Goal: Complete application form

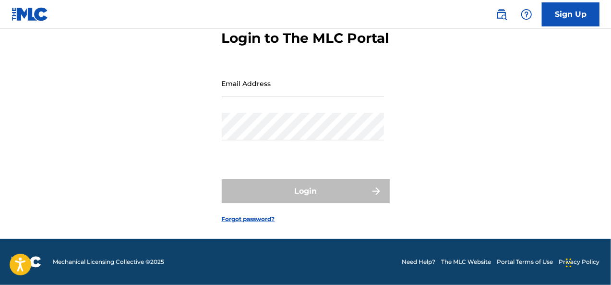
scroll to position [70, 0]
click at [36, 18] on img at bounding box center [30, 14] width 37 height 14
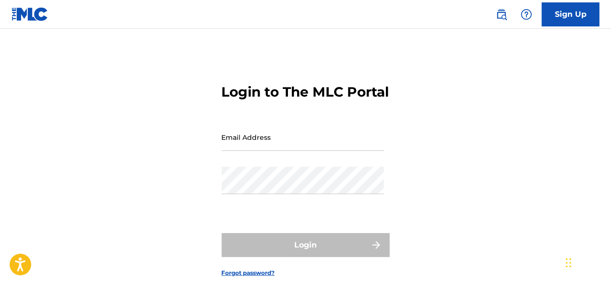
click at [41, 18] on img at bounding box center [30, 14] width 37 height 14
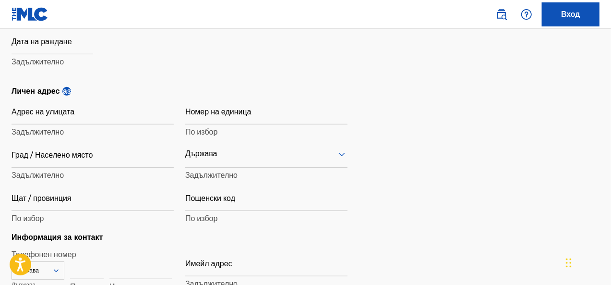
scroll to position [301, 0]
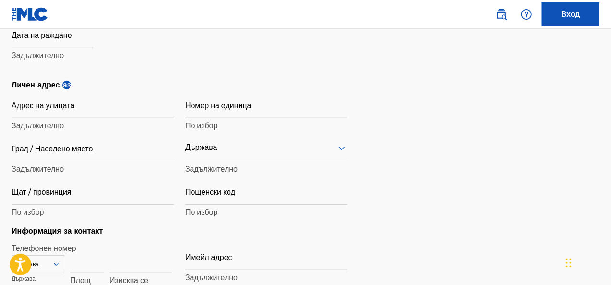
click at [341, 161] on div "Държава" at bounding box center [266, 147] width 162 height 27
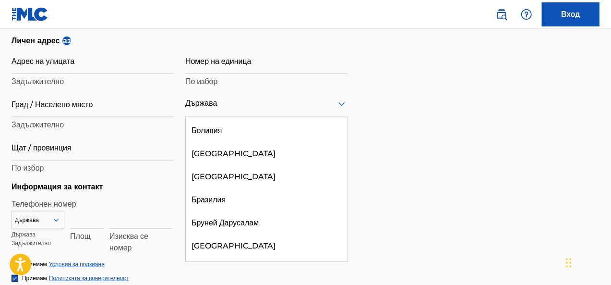
scroll to position [565, 0]
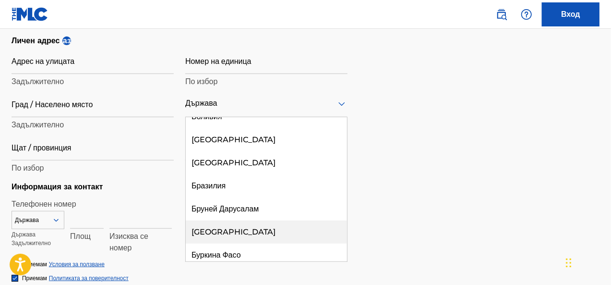
click at [209, 236] on font "България" at bounding box center [234, 231] width 84 height 9
type input "Sign up"
